Goal: Communication & Community: Answer question/provide support

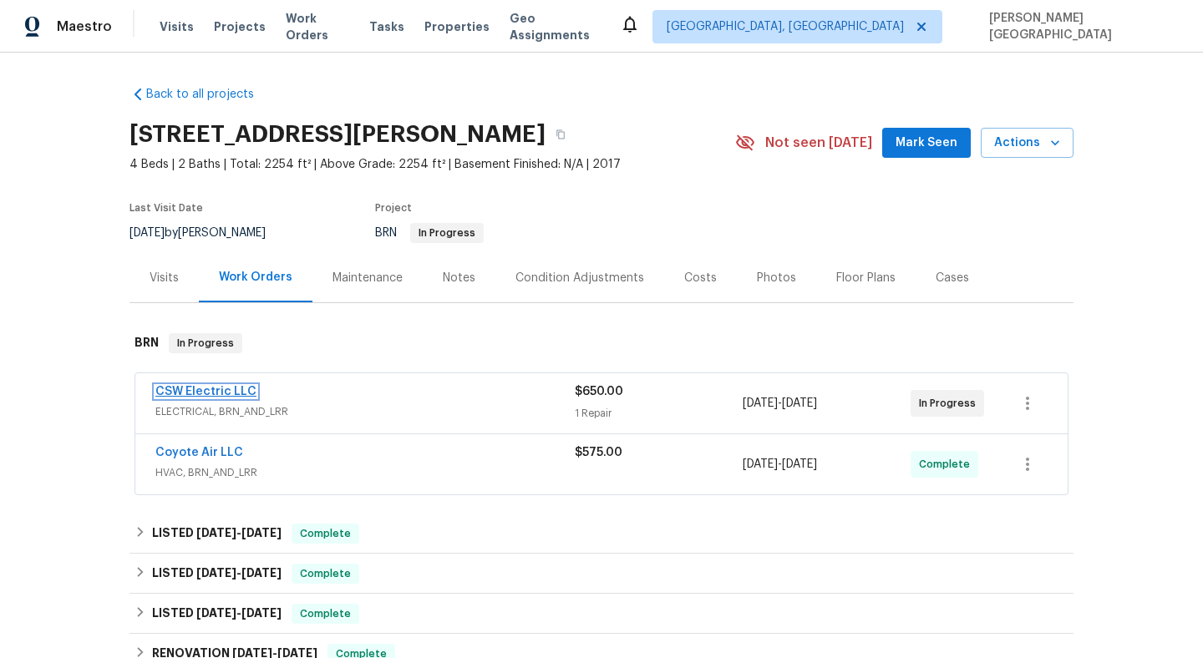
click at [215, 387] on link "CSW Electric LLC" at bounding box center [205, 392] width 101 height 12
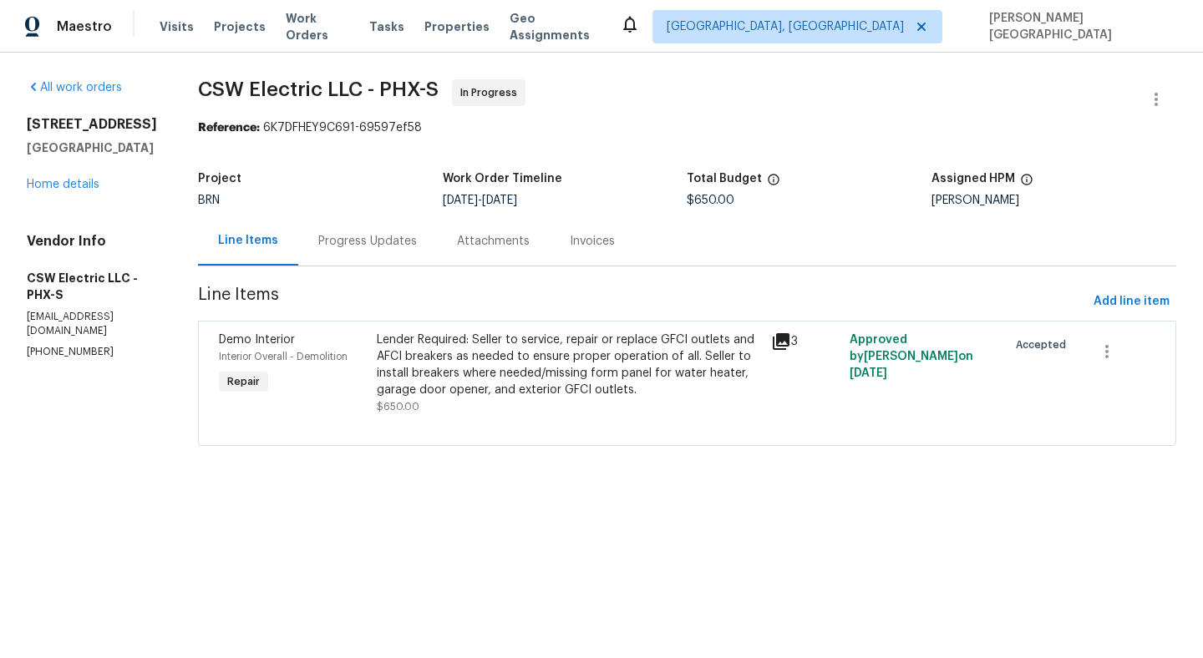
click at [409, 249] on div "Progress Updates" at bounding box center [367, 241] width 99 height 17
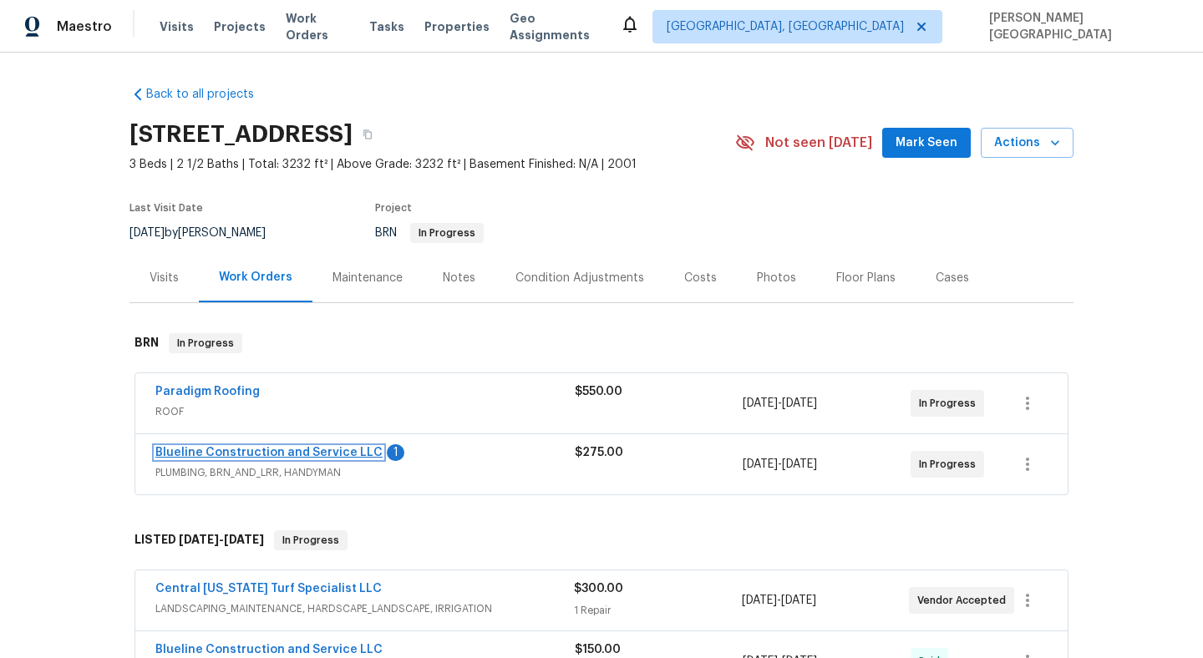
click at [281, 450] on link "Blueline Construction and Service LLC" at bounding box center [268, 453] width 227 height 12
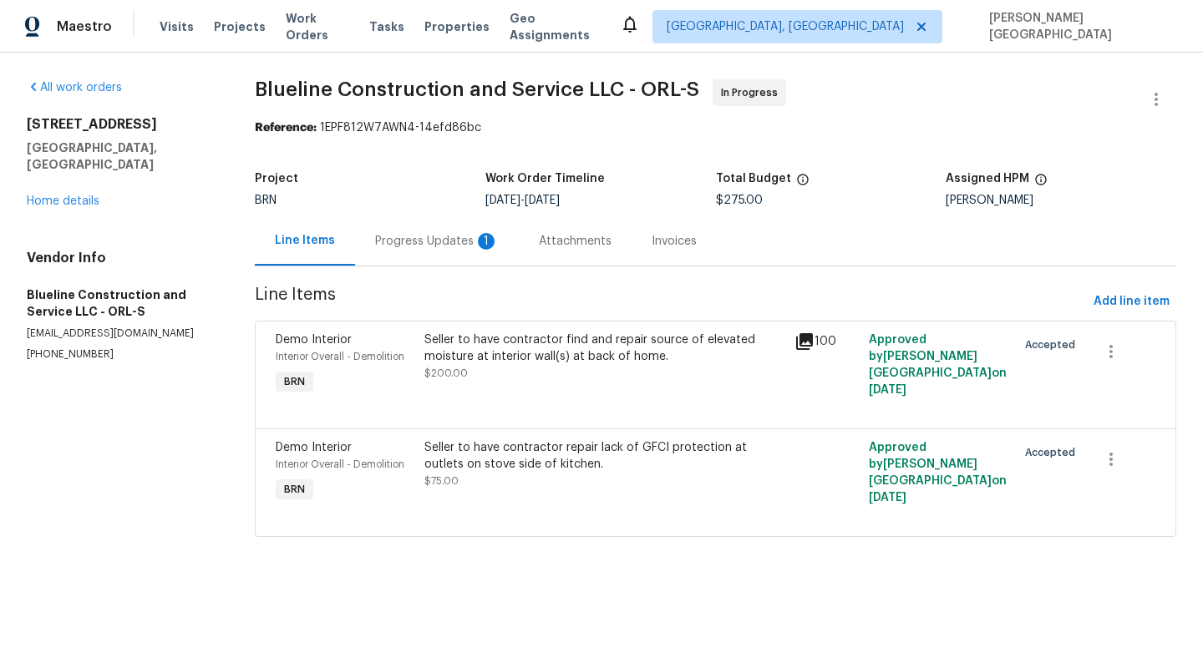
click at [469, 246] on div "Progress Updates 1" at bounding box center [437, 241] width 124 height 17
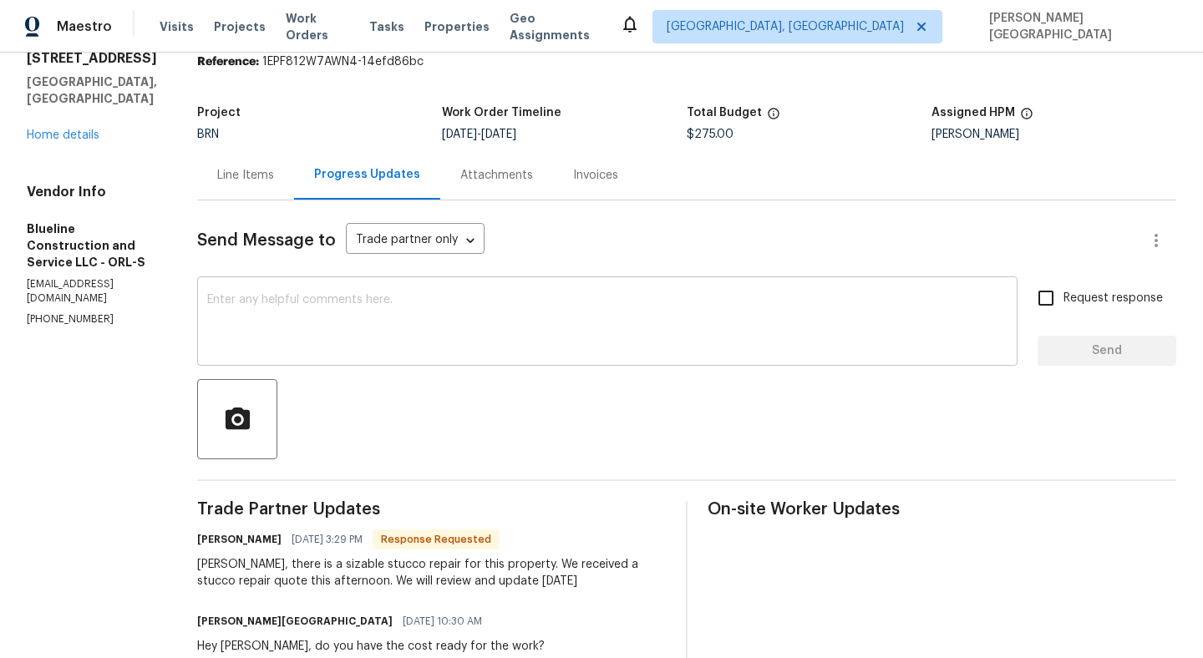
scroll to position [174, 0]
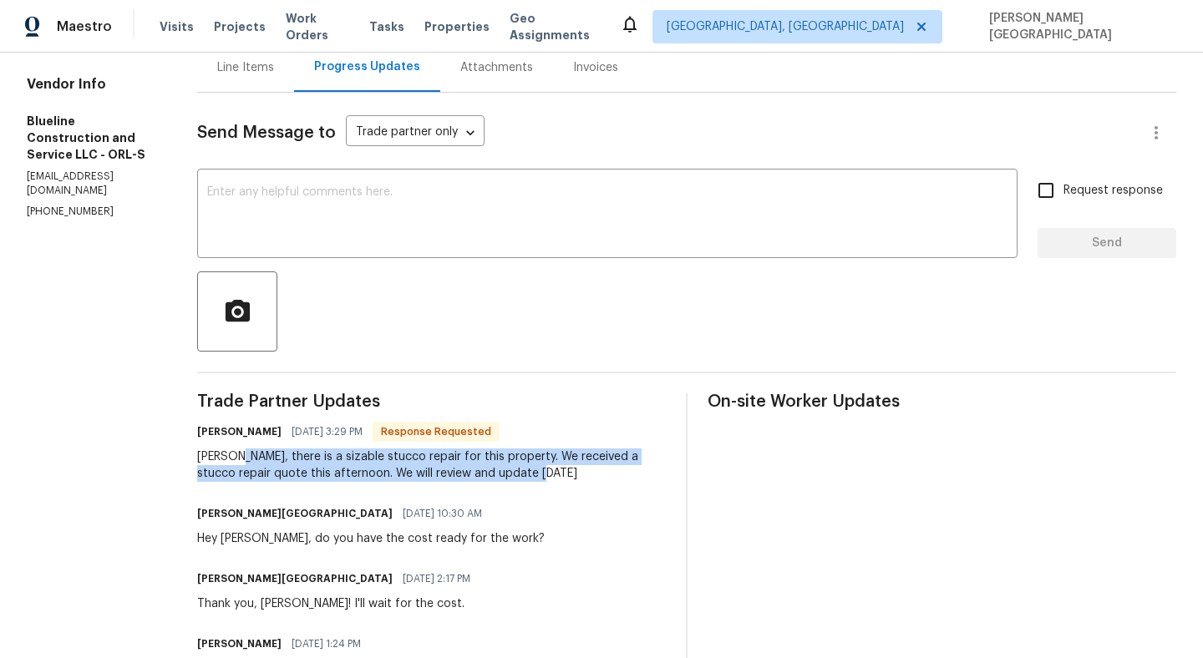
drag, startPoint x: 262, startPoint y: 455, endPoint x: 550, endPoint y: 470, distance: 288.5
click at [550, 472] on div "Isabel, there is a sizable stucco repair for this property. We received a stucc…" at bounding box center [431, 464] width 469 height 33
copy div "there is a sizable stucco repair for this property. We received a stucco repair…"
click at [337, 215] on textarea at bounding box center [607, 215] width 800 height 58
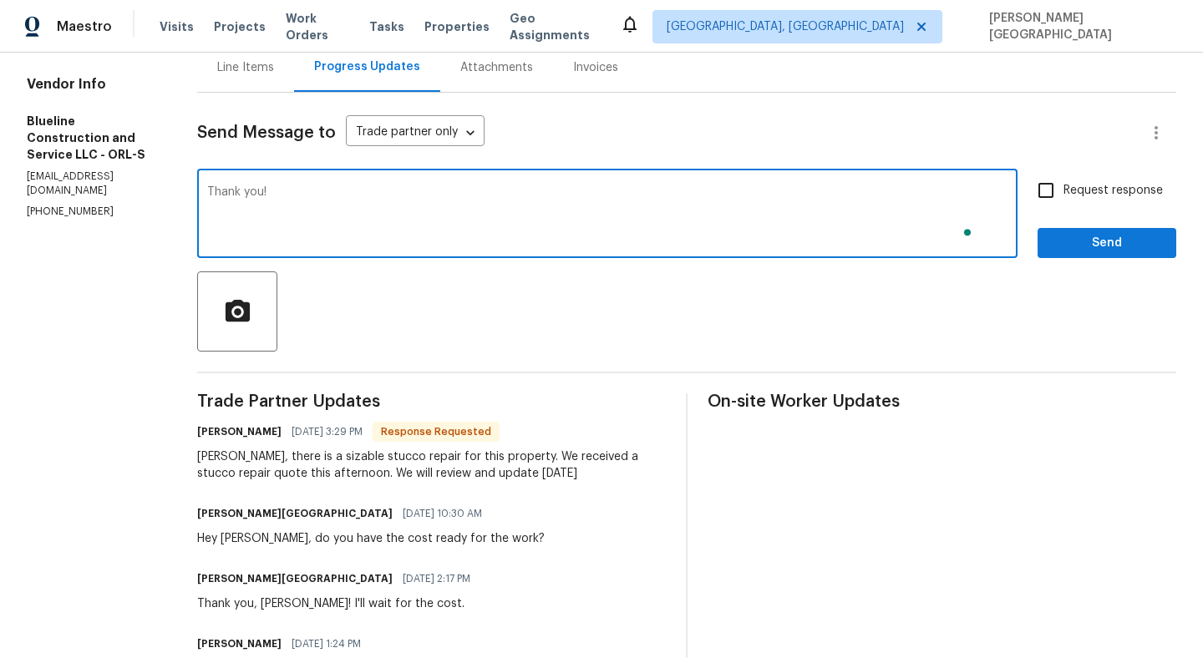
type textarea "Thank you!"
click at [1077, 195] on span "Request response" at bounding box center [1112, 191] width 99 height 18
click at [1063, 195] on input "Request response" at bounding box center [1045, 190] width 35 height 35
checkbox input "true"
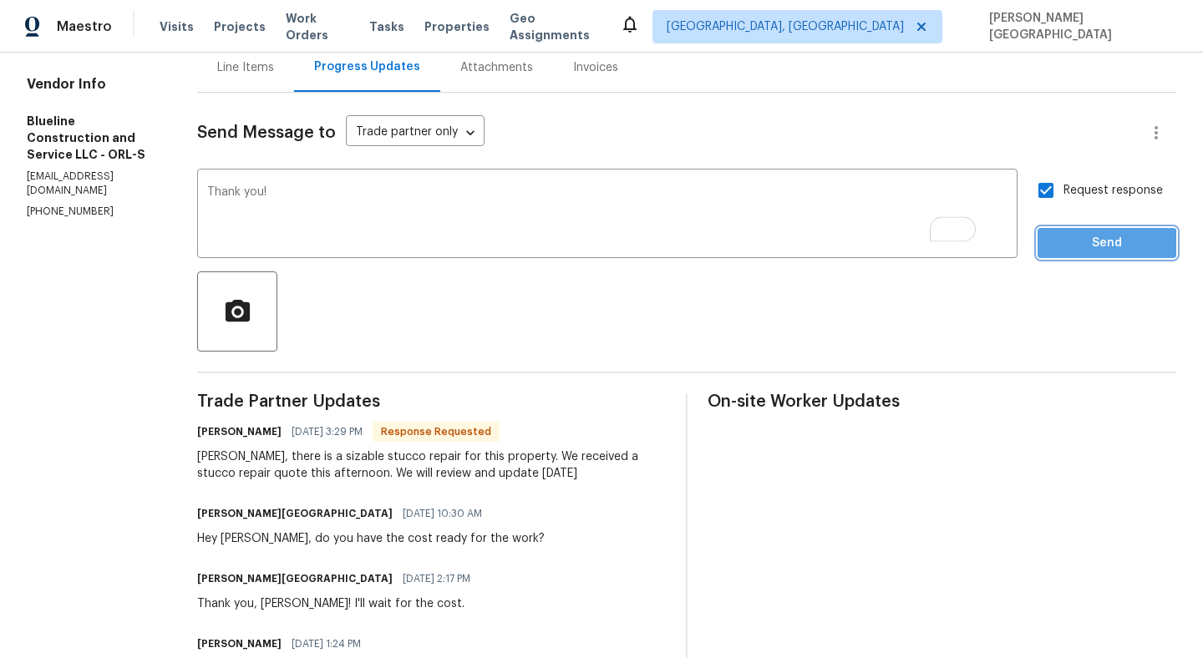
click at [1075, 247] on span "Send" at bounding box center [1107, 243] width 112 height 21
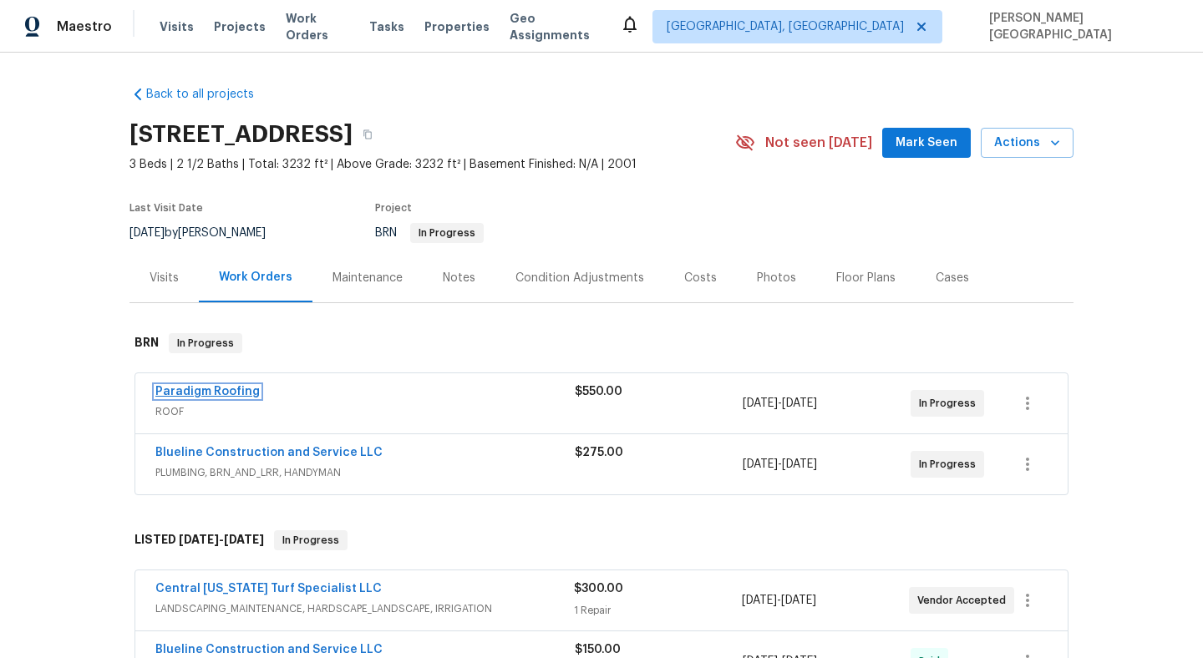
click at [220, 390] on link "Paradigm Roofing" at bounding box center [207, 392] width 104 height 12
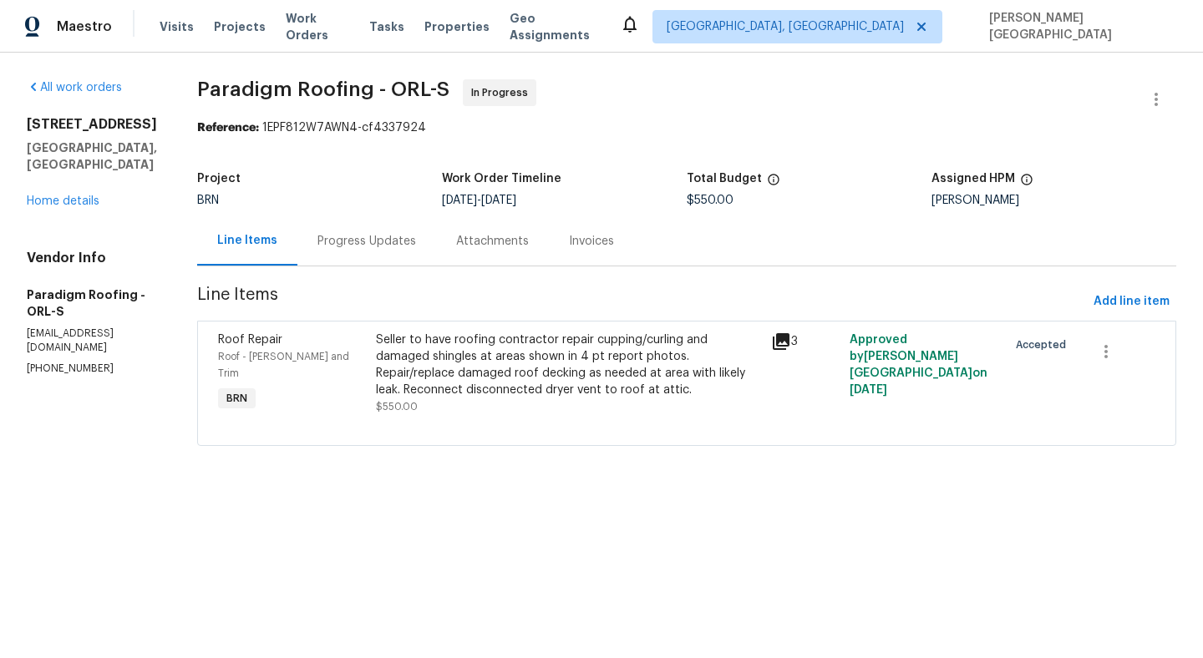
click at [361, 264] on div "Progress Updates" at bounding box center [366, 240] width 139 height 49
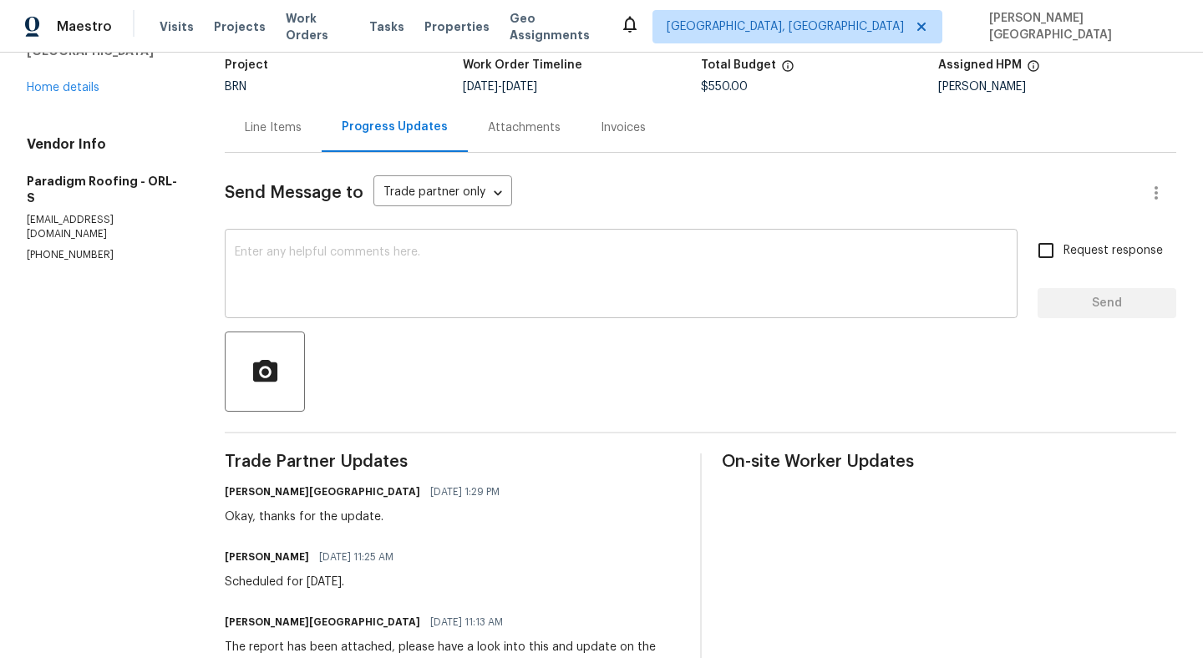
scroll to position [122, 0]
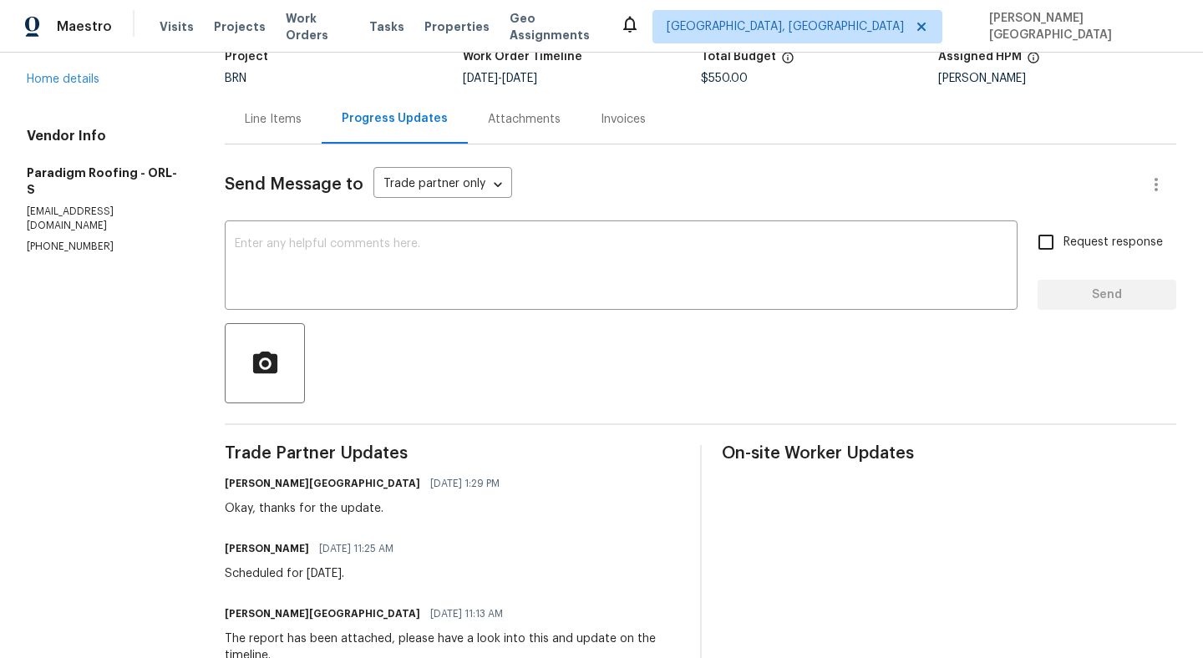
click at [323, 335] on div at bounding box center [700, 363] width 951 height 80
click at [271, 274] on textarea at bounding box center [621, 267] width 773 height 58
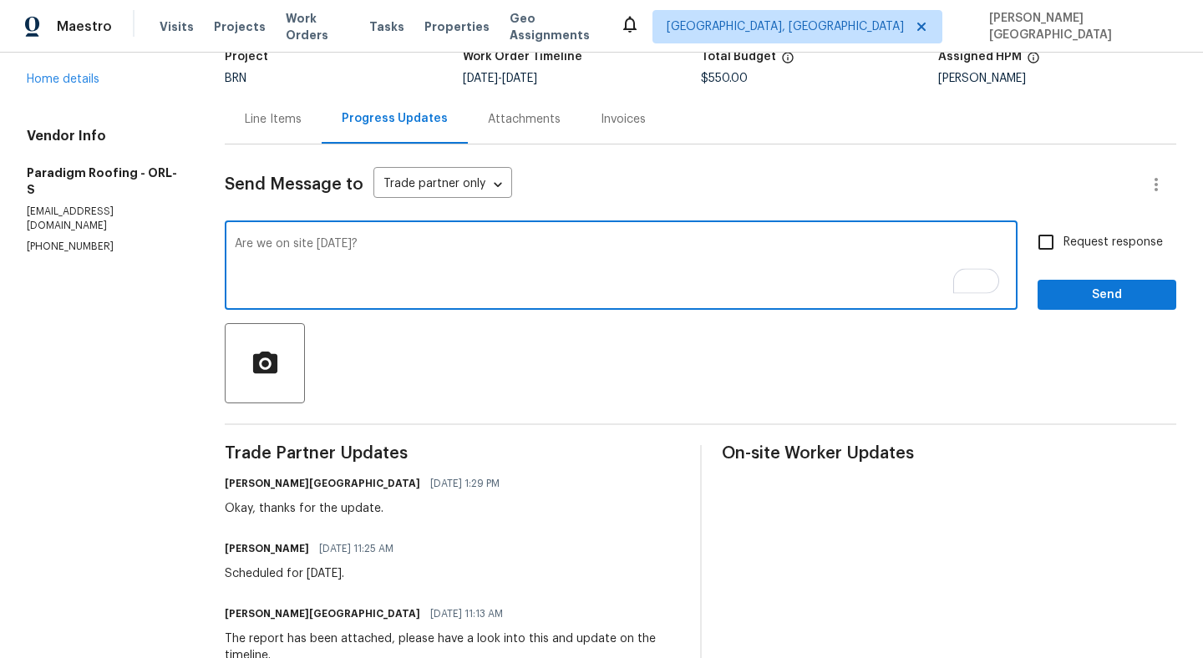
type textarea "Are we on site today?"
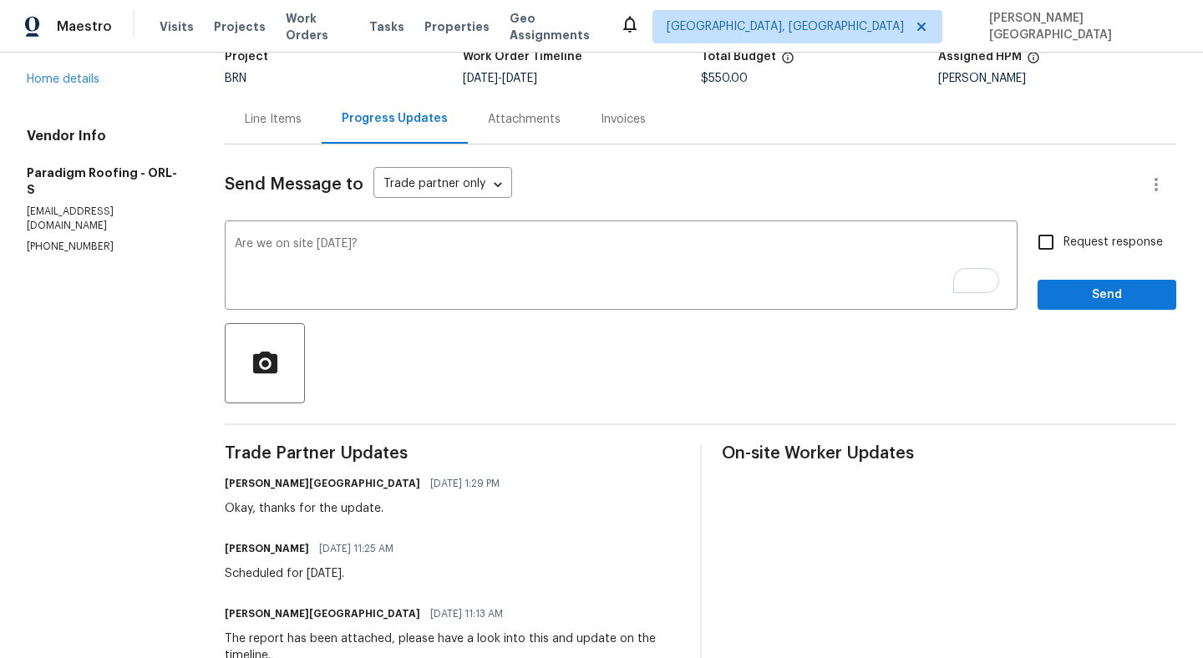
click at [1090, 236] on span "Request response" at bounding box center [1112, 243] width 99 height 18
click at [1063, 236] on input "Request response" at bounding box center [1045, 242] width 35 height 35
checkbox input "true"
click at [1093, 301] on span "Send" at bounding box center [1107, 295] width 112 height 21
